Goal: Transaction & Acquisition: Download file/media

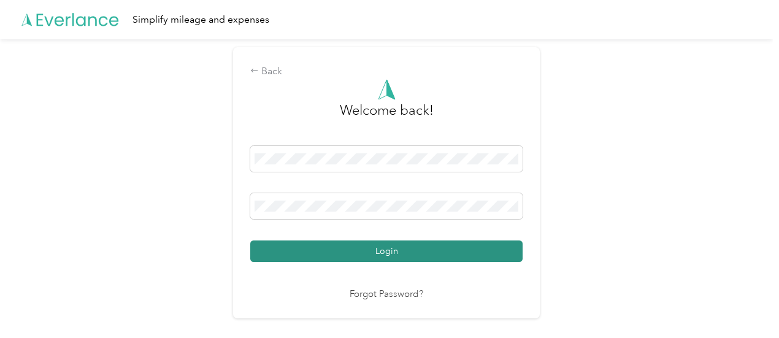
click at [330, 248] on button "Login" at bounding box center [386, 250] width 272 height 21
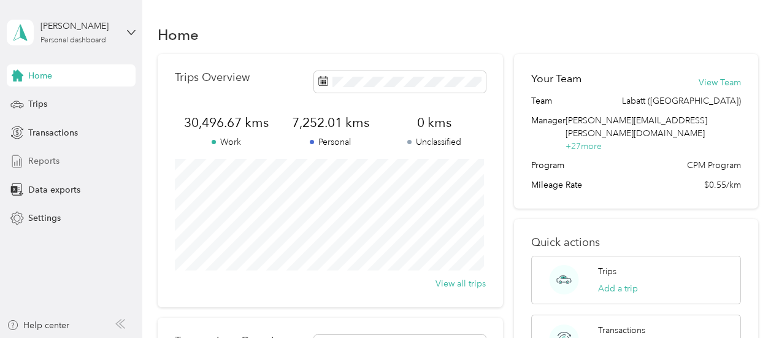
click at [89, 170] on div "Reports" at bounding box center [71, 161] width 129 height 22
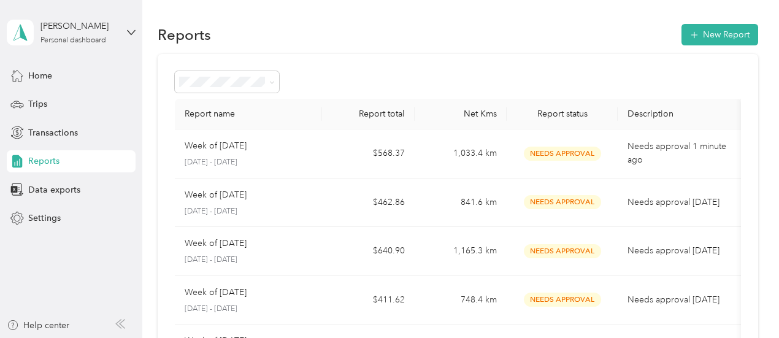
click at [685, 155] on p "Needs approval 1 minute ago" at bounding box center [679, 153] width 104 height 27
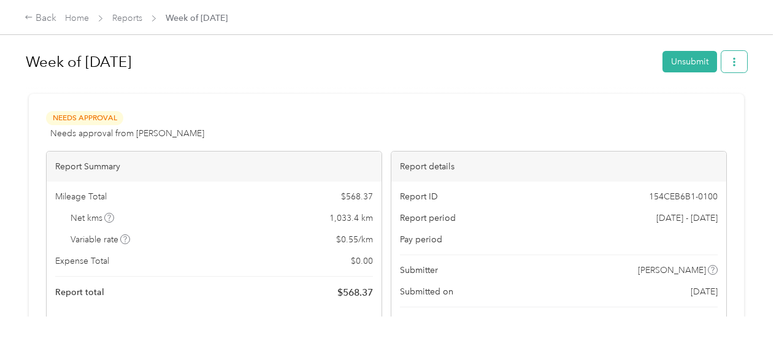
click at [738, 54] on button "button" at bounding box center [734, 61] width 26 height 21
click at [689, 104] on span "Download" at bounding box center [696, 106] width 40 height 13
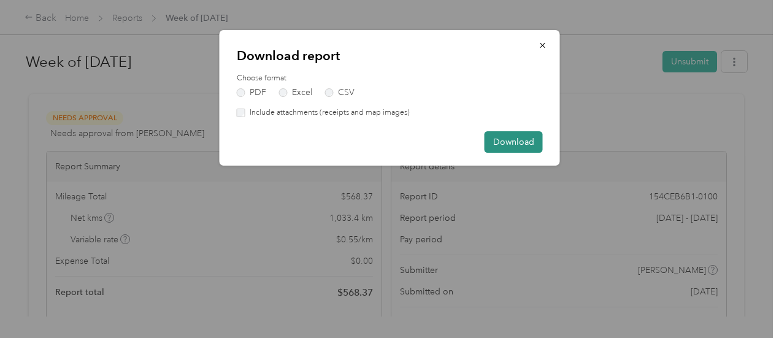
click at [519, 143] on button "Download" at bounding box center [513, 141] width 58 height 21
